Goal: Task Accomplishment & Management: Complete application form

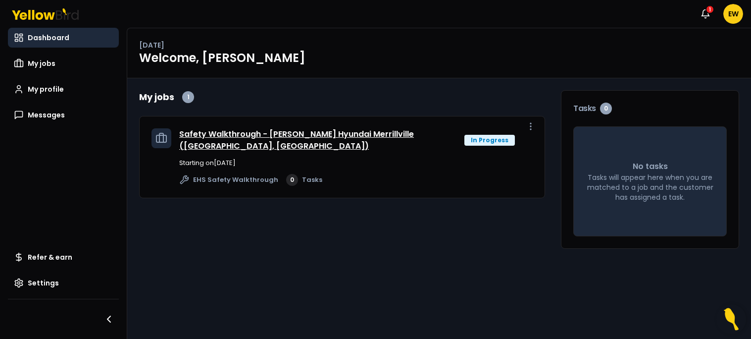
click at [230, 134] on link "Safety Walkthrough - [PERSON_NAME] Hyundai Merrillville ([GEOGRAPHIC_DATA], [GE…" at bounding box center [296, 139] width 235 height 23
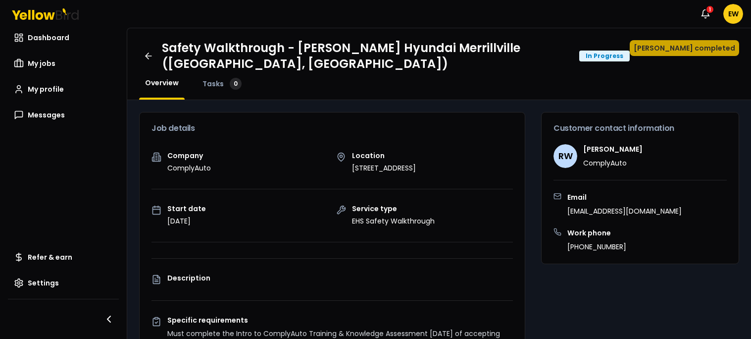
click at [684, 44] on button "[PERSON_NAME] completed" at bounding box center [684, 48] width 109 height 16
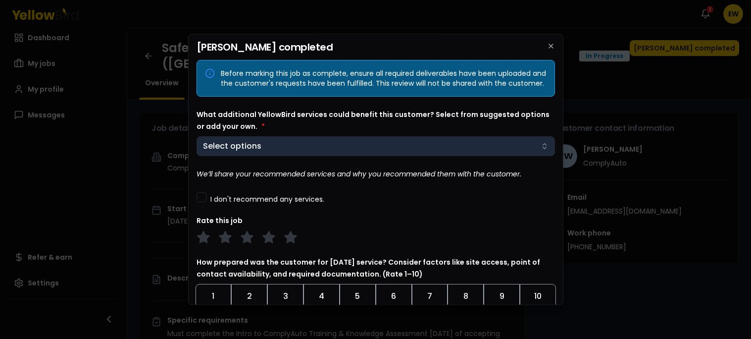
click at [353, 156] on button "Select options" at bounding box center [375, 146] width 359 height 20
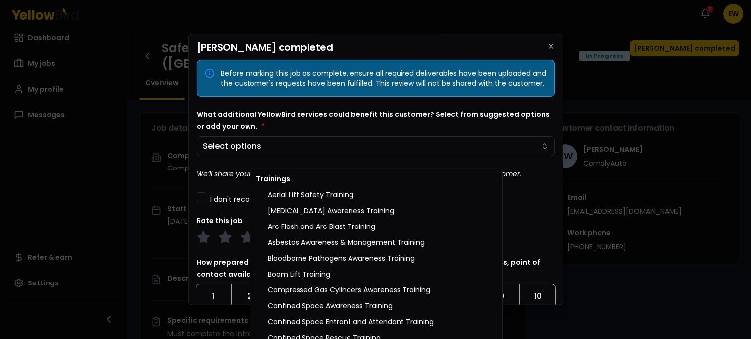
click at [544, 202] on div at bounding box center [375, 169] width 751 height 339
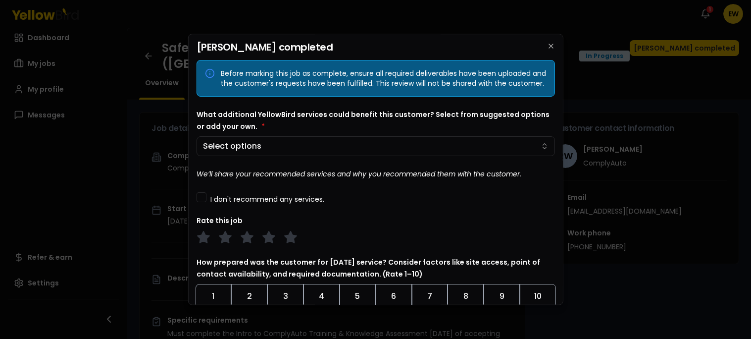
click at [205, 202] on button "I don't recommend any services." at bounding box center [201, 197] width 10 height 10
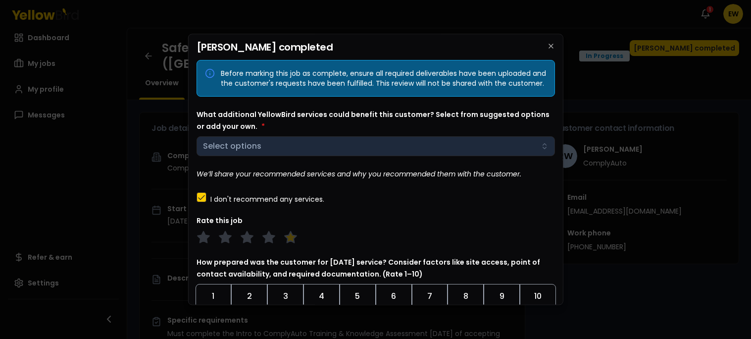
click at [289, 243] on polygon at bounding box center [290, 237] width 11 height 11
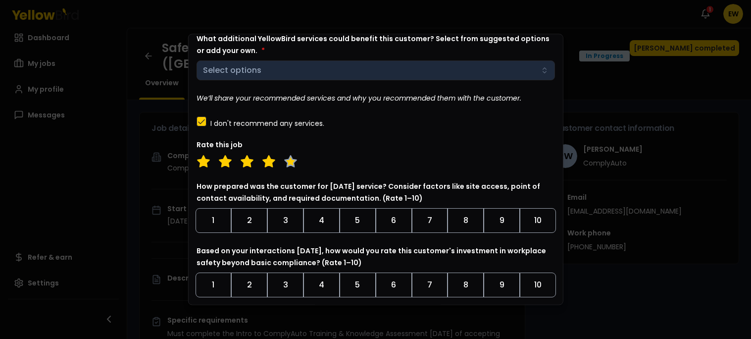
scroll to position [77, 0]
click at [449, 232] on button "8" at bounding box center [466, 219] width 36 height 25
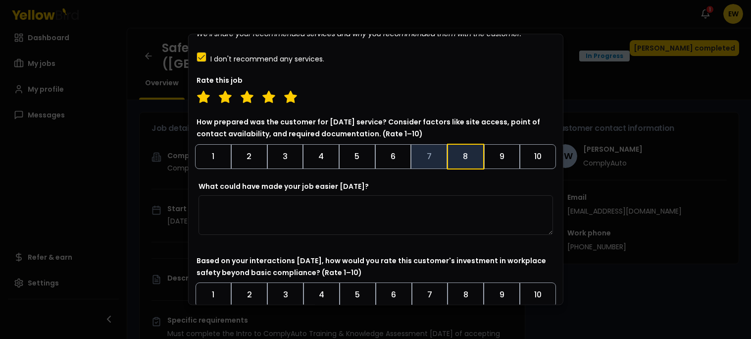
scroll to position [141, 0]
click at [440, 227] on textarea "What could have made your job easier [DATE]?" at bounding box center [375, 215] width 355 height 40
type textarea "*"
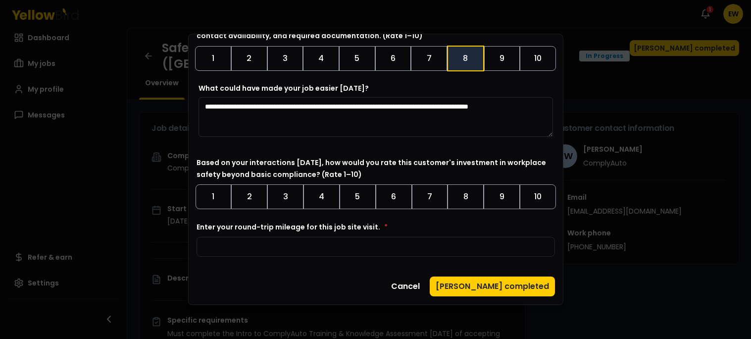
scroll to position [247, 0]
type textarea "**********"
click at [508, 201] on button "9" at bounding box center [502, 196] width 36 height 25
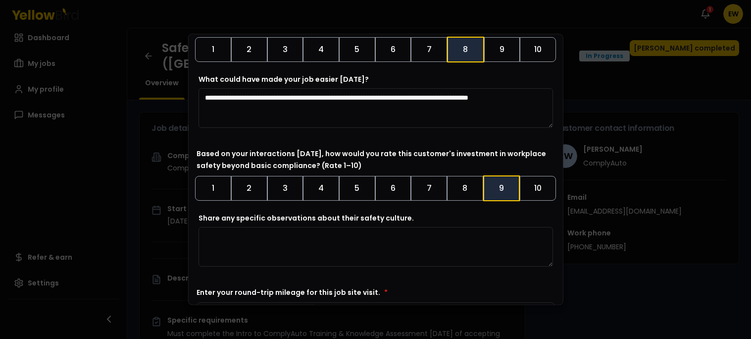
click at [394, 255] on textarea "Share any specific observations about their safety culture." at bounding box center [375, 247] width 355 height 40
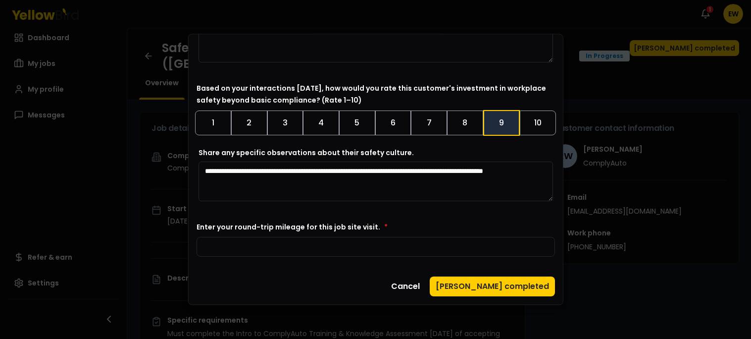
scroll to position [320, 0]
type textarea "**********"
click at [351, 253] on input "Enter your round-trip mileage for this job site visit. *" at bounding box center [375, 247] width 359 height 20
type input "**"
click at [513, 280] on button "[PERSON_NAME] completed" at bounding box center [492, 286] width 125 height 20
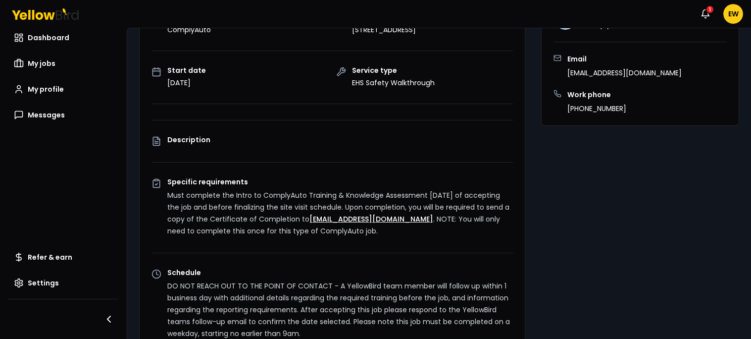
scroll to position [0, 0]
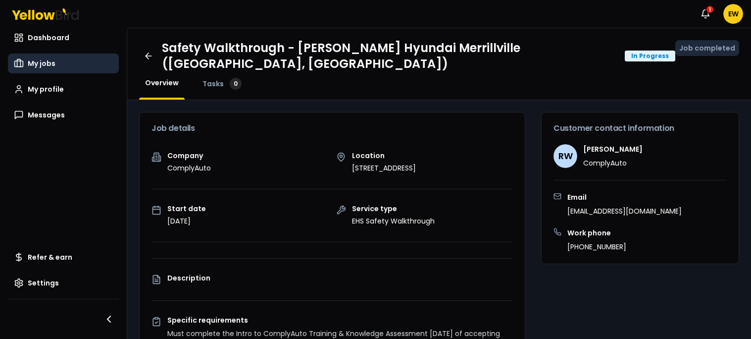
click at [42, 60] on span "My jobs" at bounding box center [42, 63] width 28 height 10
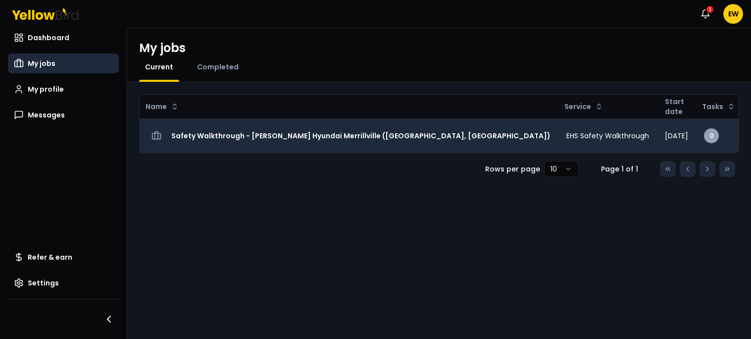
click at [321, 141] on h3 "Safety Walkthrough - [PERSON_NAME] Hyundai Merrillville ([GEOGRAPHIC_DATA], [GE…" at bounding box center [360, 136] width 379 height 18
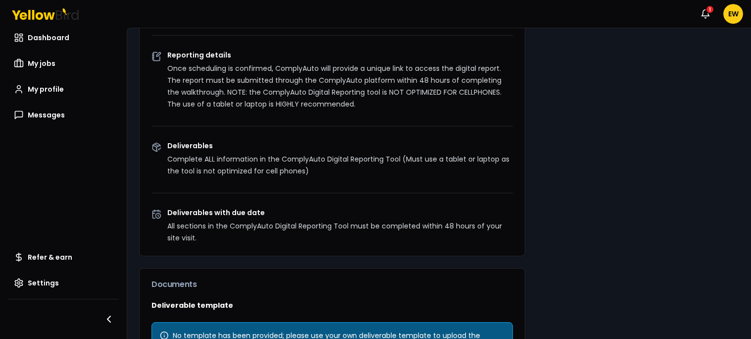
scroll to position [460, 0]
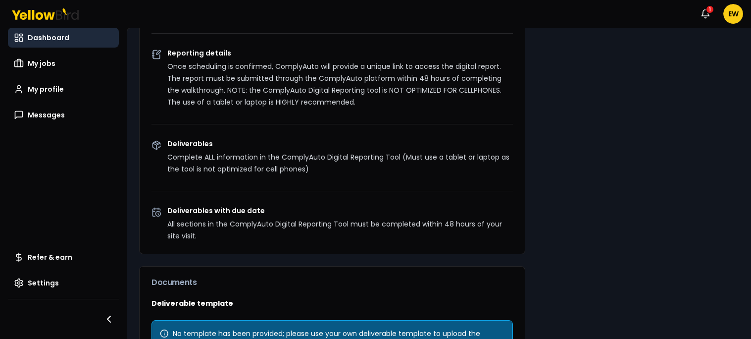
click at [40, 35] on span "Dashboard" at bounding box center [49, 38] width 42 height 10
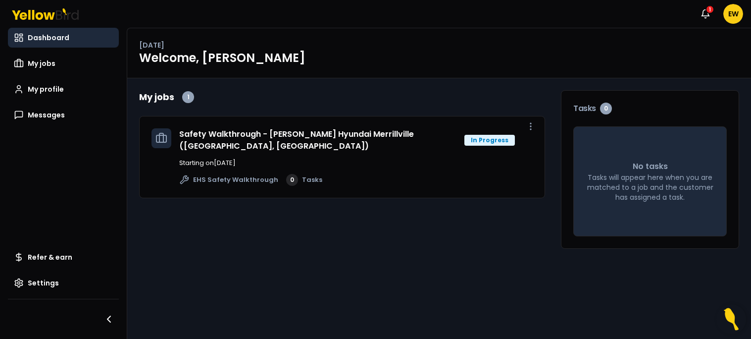
click at [27, 32] on link "Dashboard" at bounding box center [63, 38] width 111 height 20
click at [402, 136] on link "Safety Walkthrough - [PERSON_NAME] Hyundai Merrillville ([GEOGRAPHIC_DATA], [GE…" at bounding box center [296, 139] width 235 height 23
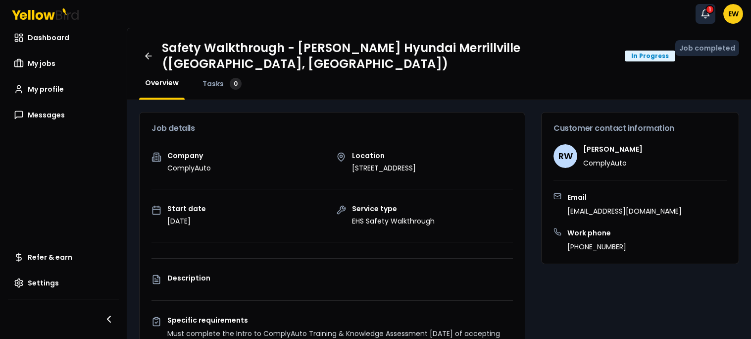
click at [702, 15] on icon "button" at bounding box center [706, 14] width 10 height 10
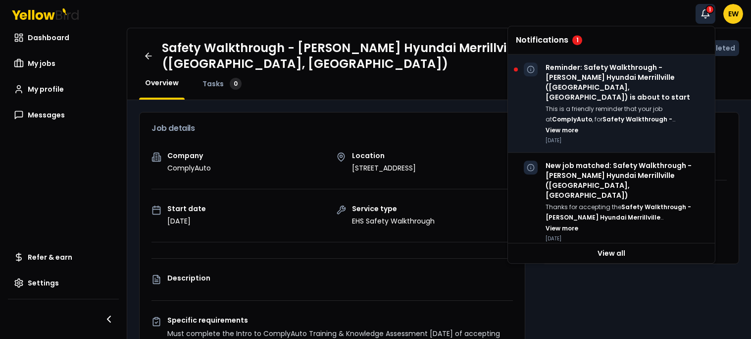
click at [632, 84] on p "Reminder: Safety Walkthrough - [PERSON_NAME] Hyundai Merrillville ([GEOGRAPHIC_…" at bounding box center [626, 82] width 161 height 40
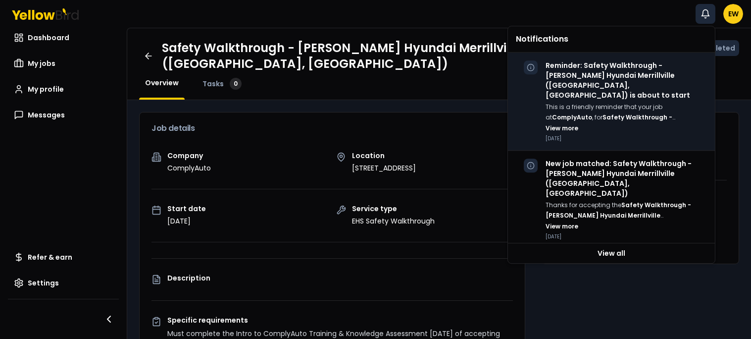
click at [611, 114] on div "This is a friendly reminder that your job at ComplyAuto , for Safety Walkthroug…" at bounding box center [626, 117] width 161 height 31
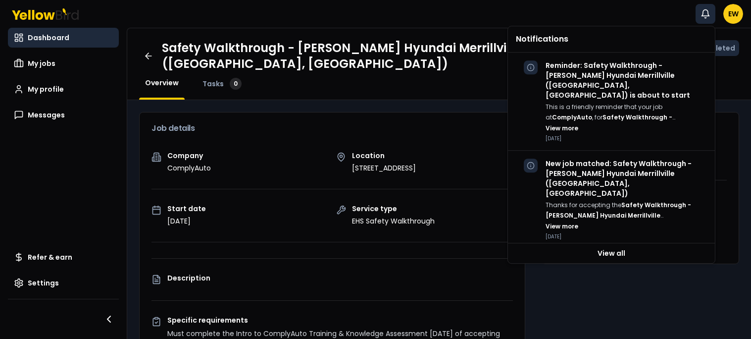
click at [44, 37] on span "Dashboard" at bounding box center [49, 38] width 42 height 10
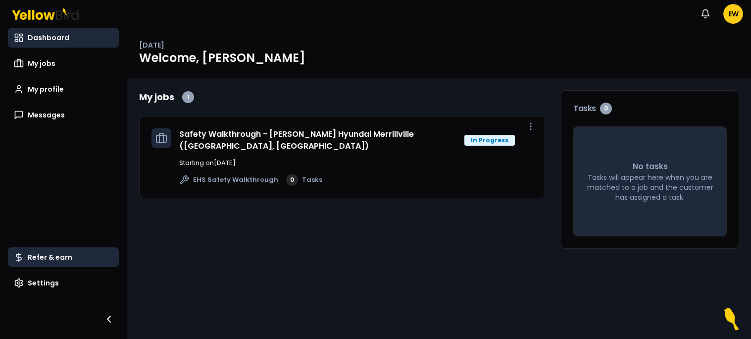
click at [44, 253] on span "Refer & earn" at bounding box center [50, 257] width 45 height 10
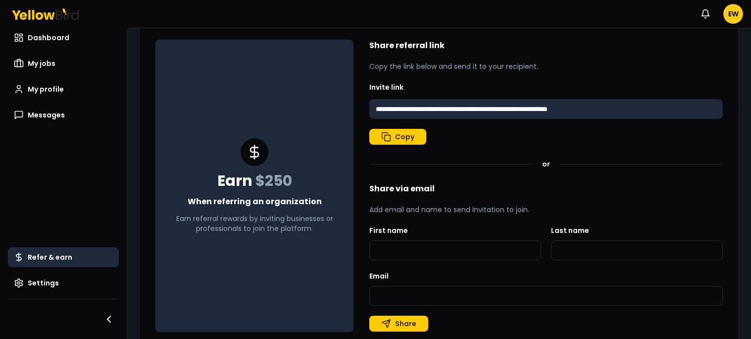
scroll to position [86, 0]
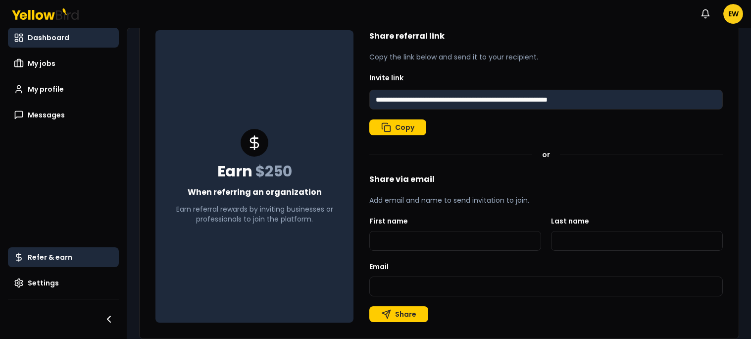
click at [26, 35] on link "Dashboard" at bounding box center [63, 38] width 111 height 20
